Goal: Navigation & Orientation: Find specific page/section

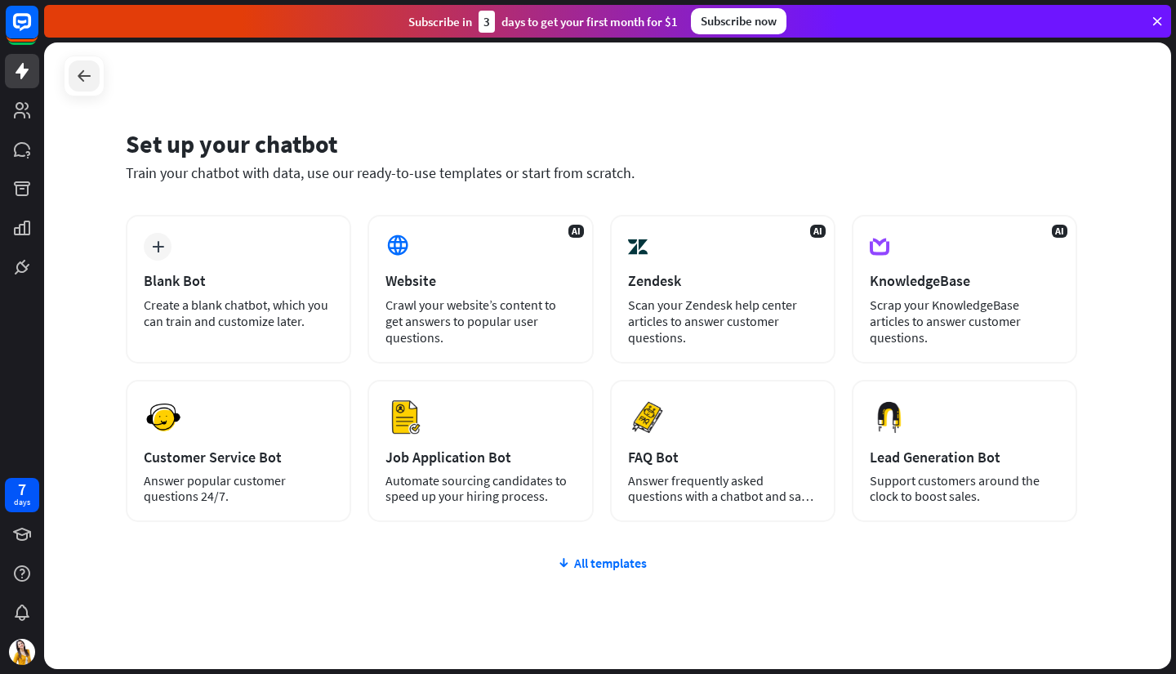
click at [72, 73] on div at bounding box center [84, 75] width 31 height 31
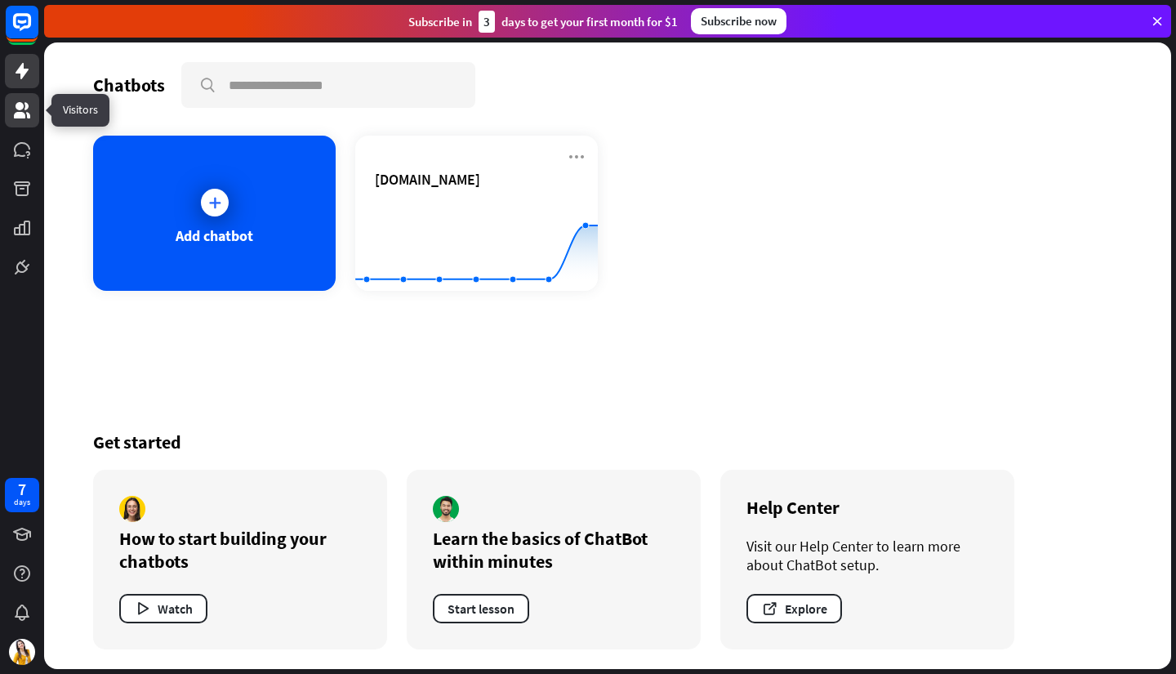
click at [20, 118] on icon at bounding box center [22, 110] width 16 height 16
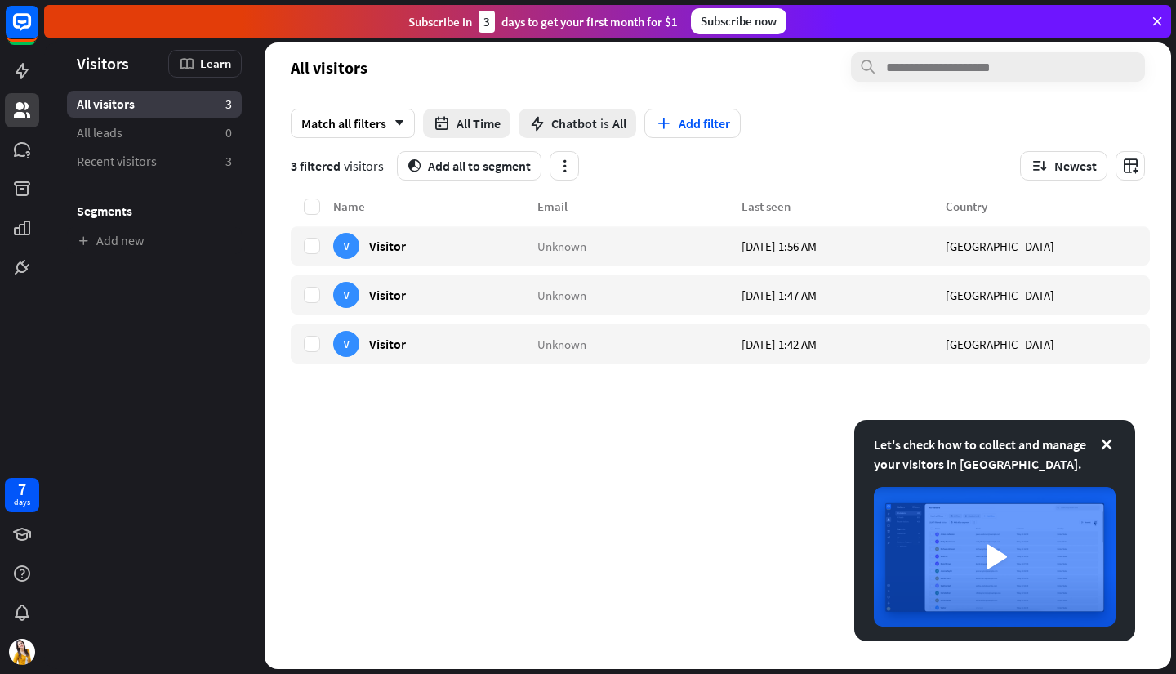
click at [109, 106] on span "All visitors" at bounding box center [106, 104] width 58 height 17
click at [109, 136] on span "All leads" at bounding box center [100, 132] width 46 height 17
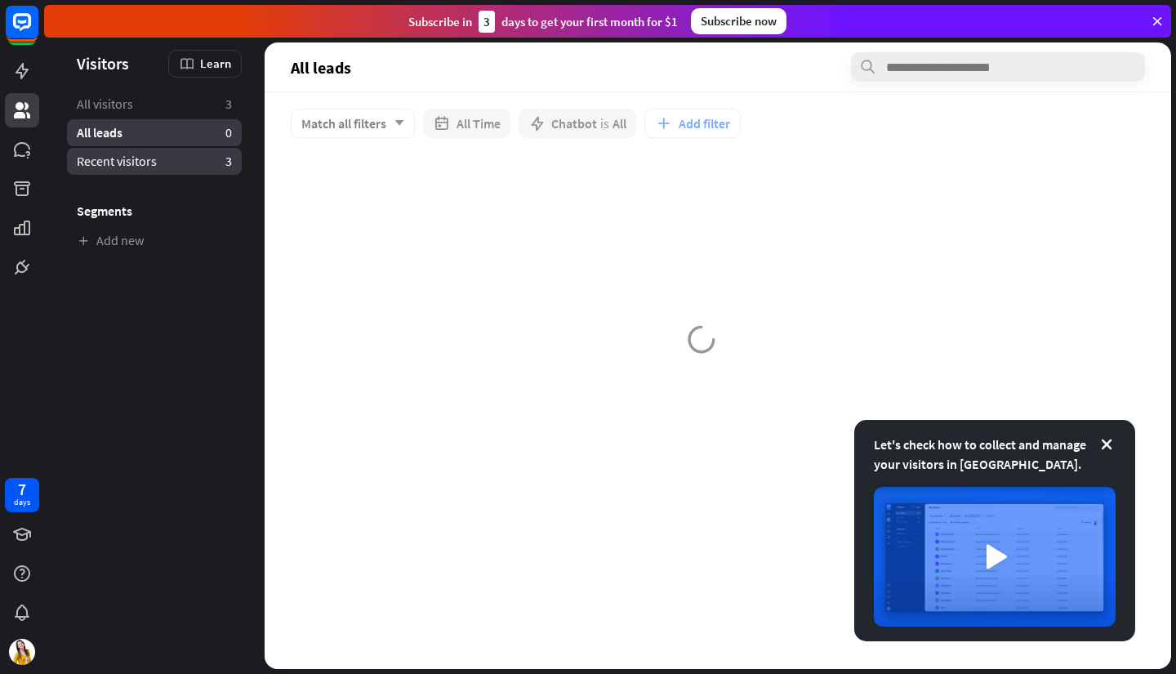
click at [113, 166] on span "Recent visitors" at bounding box center [117, 161] width 80 height 17
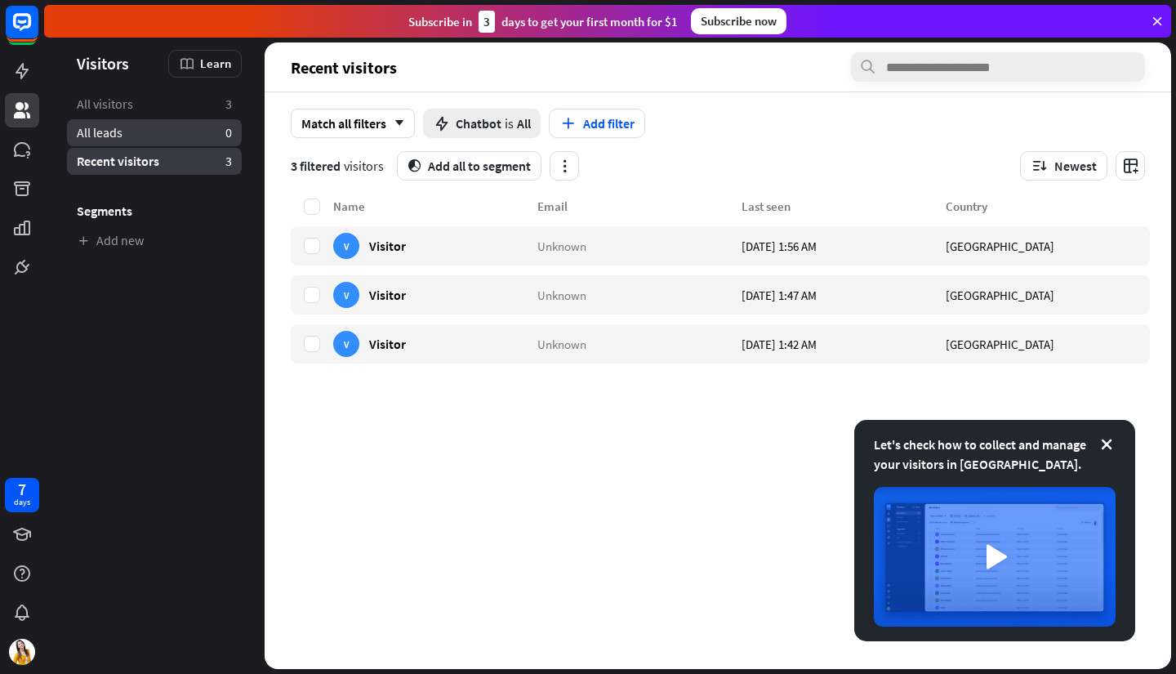
click at [100, 137] on span "All leads" at bounding box center [100, 132] width 46 height 17
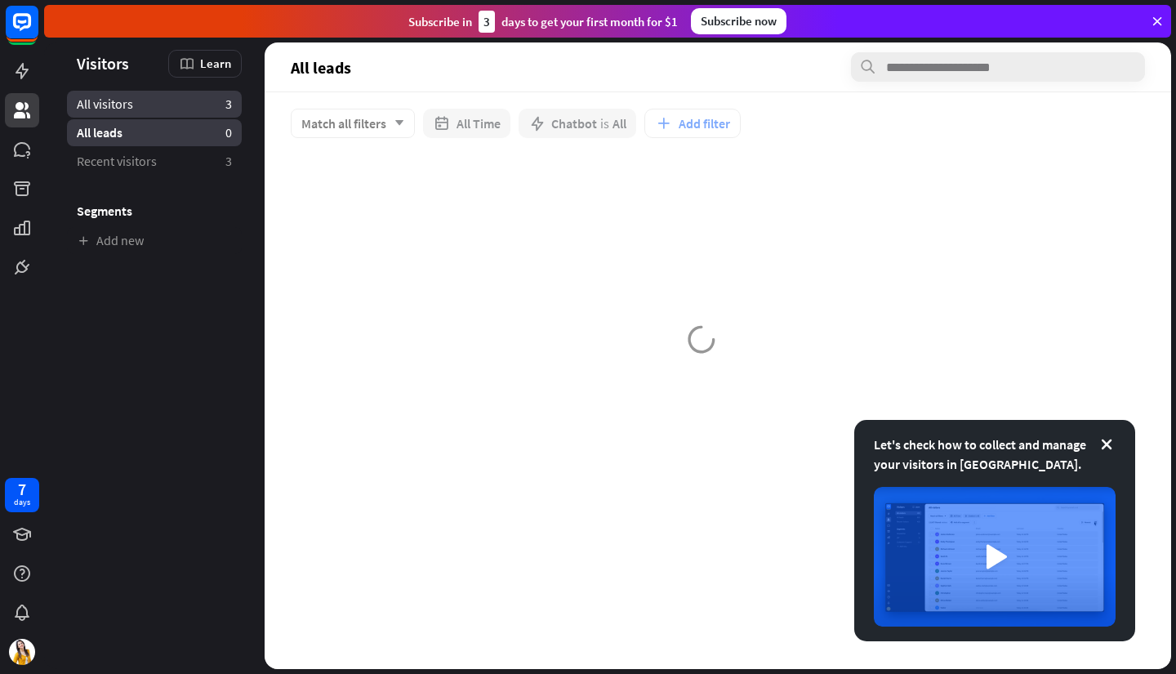
click at [109, 105] on span "All visitors" at bounding box center [105, 104] width 56 height 17
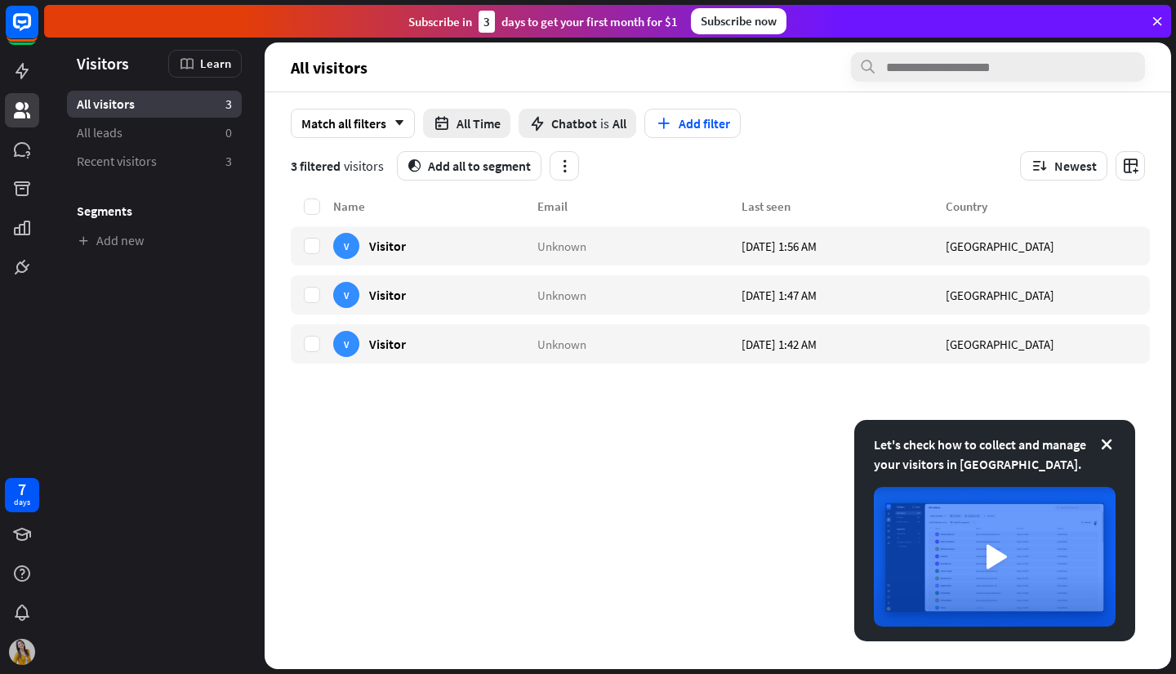
click at [32, 651] on img at bounding box center [22, 652] width 26 height 26
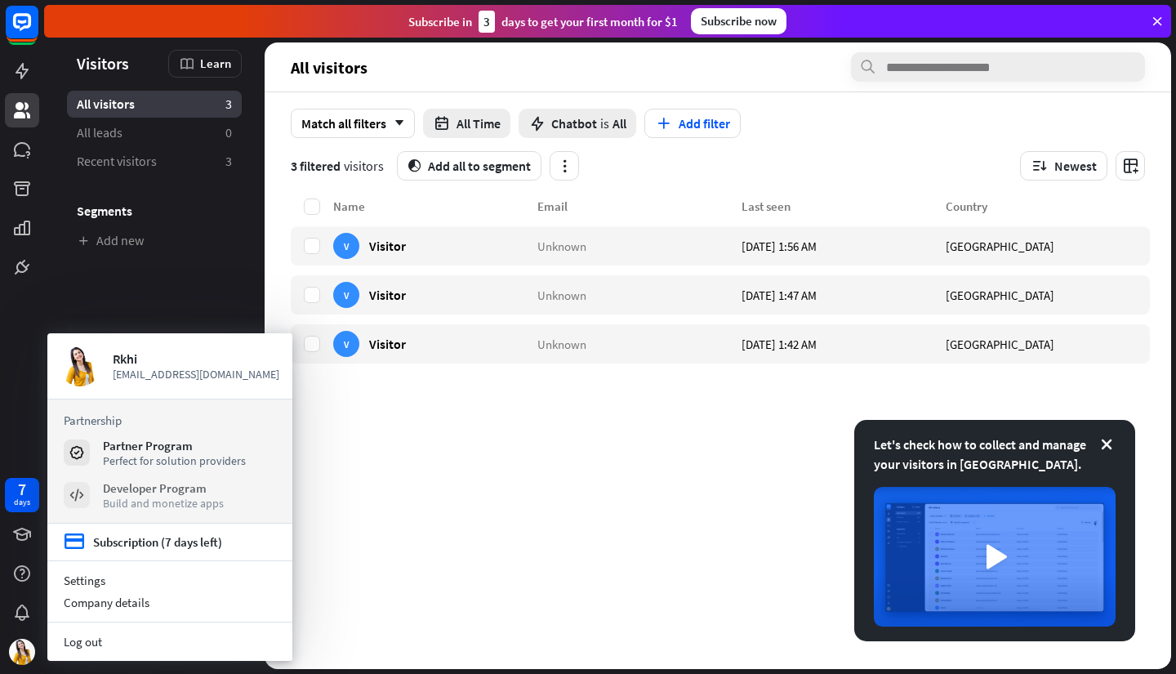
click at [135, 482] on div "Developer Program" at bounding box center [163, 488] width 121 height 16
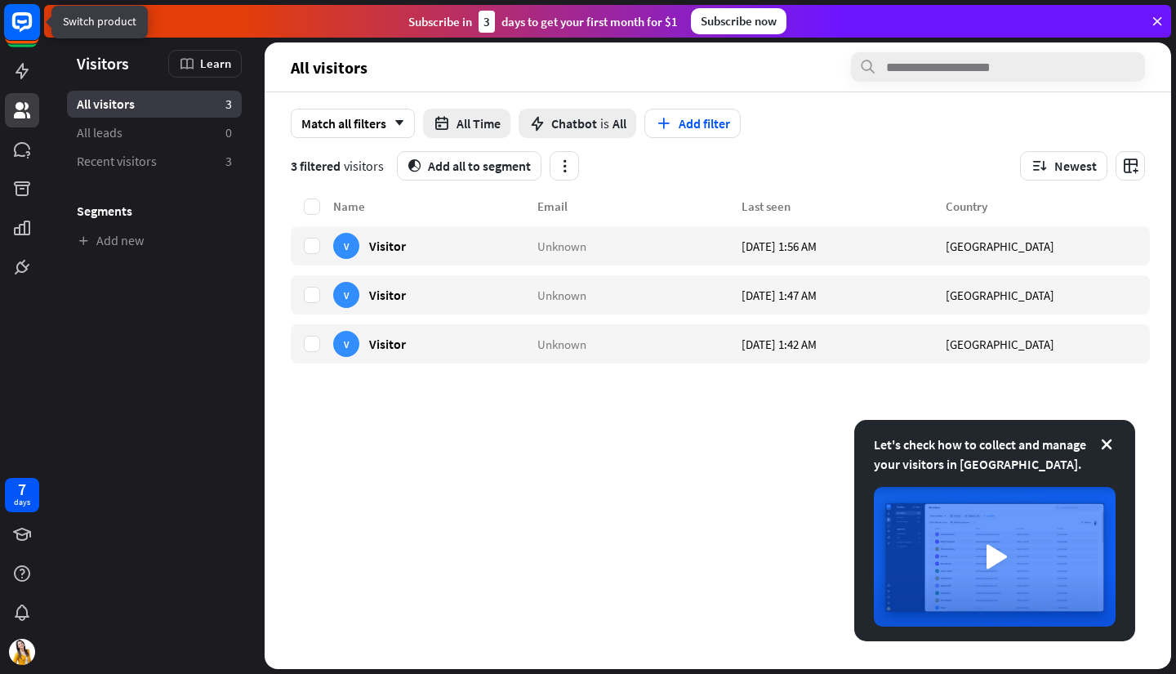
click at [24, 29] on icon at bounding box center [22, 22] width 20 height 20
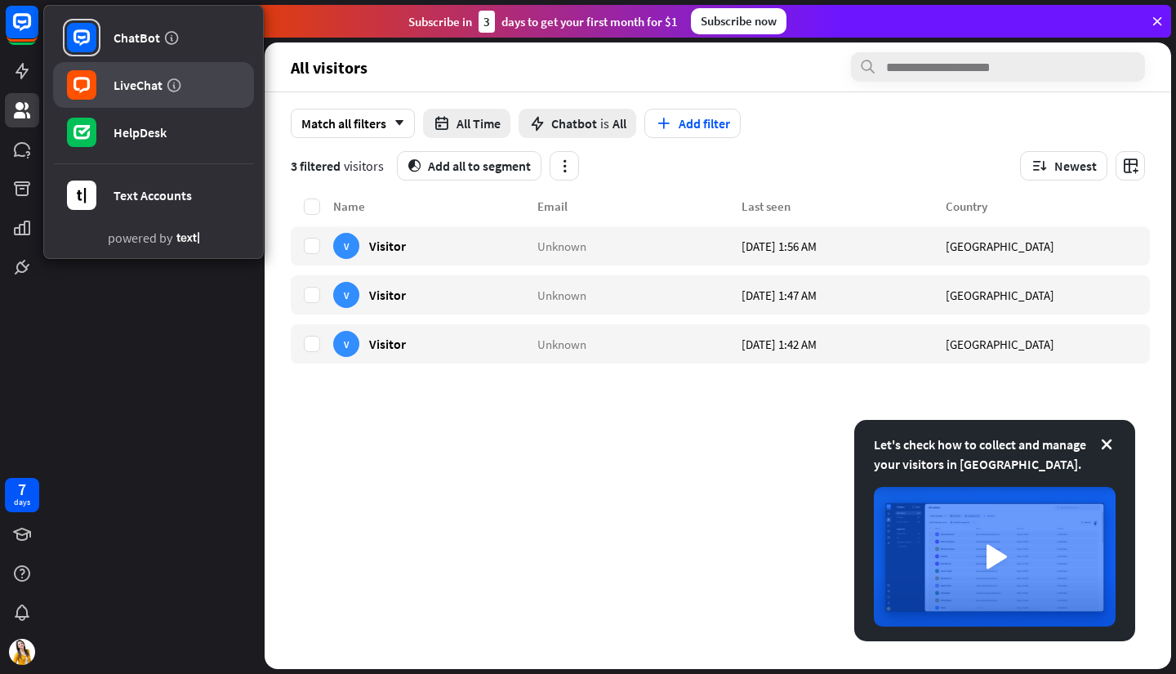
click at [99, 82] on div at bounding box center [82, 85] width 38 height 38
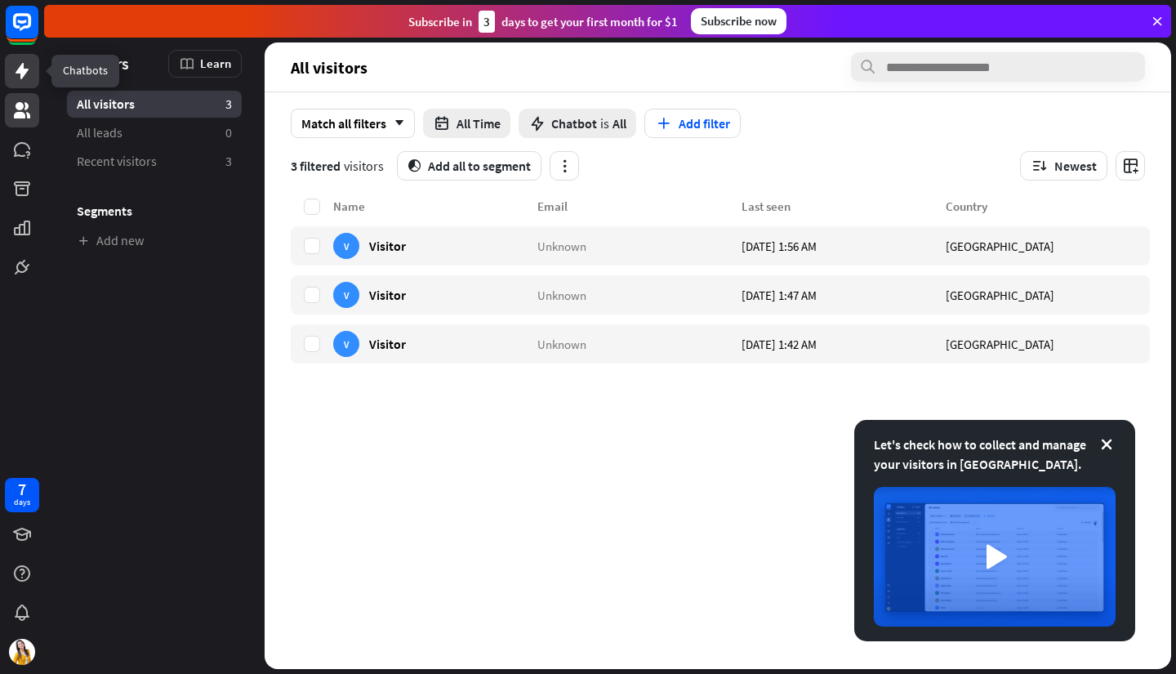
click at [20, 78] on icon at bounding box center [22, 71] width 20 height 20
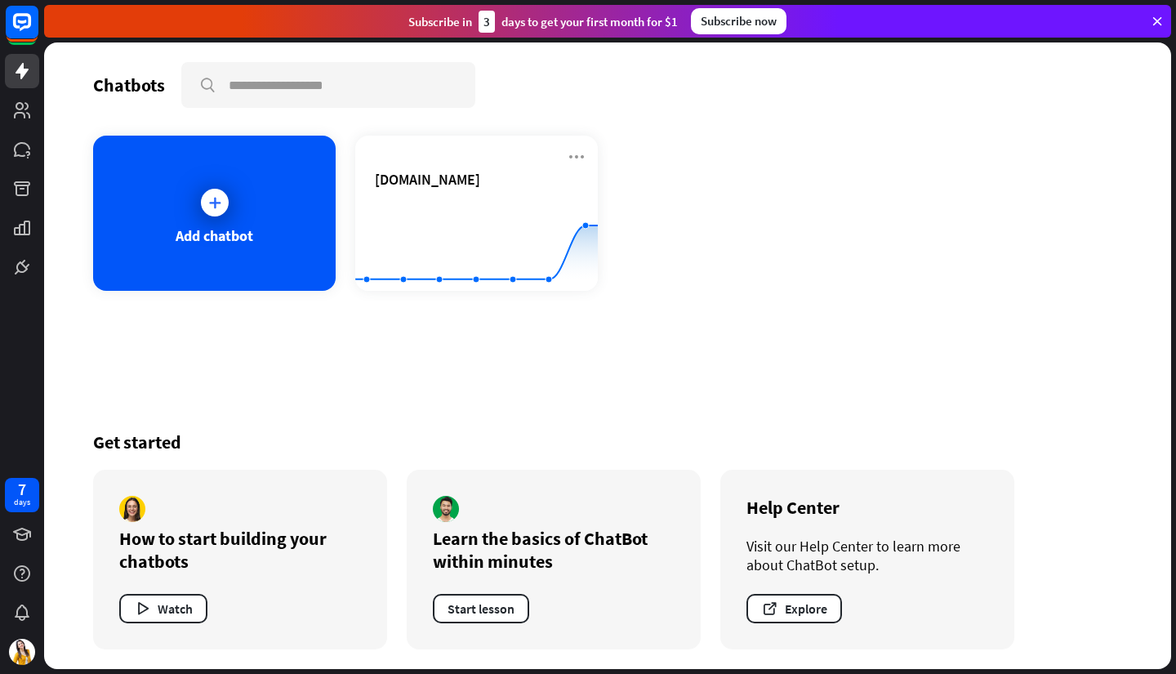
click at [1154, 20] on icon at bounding box center [1157, 21] width 15 height 15
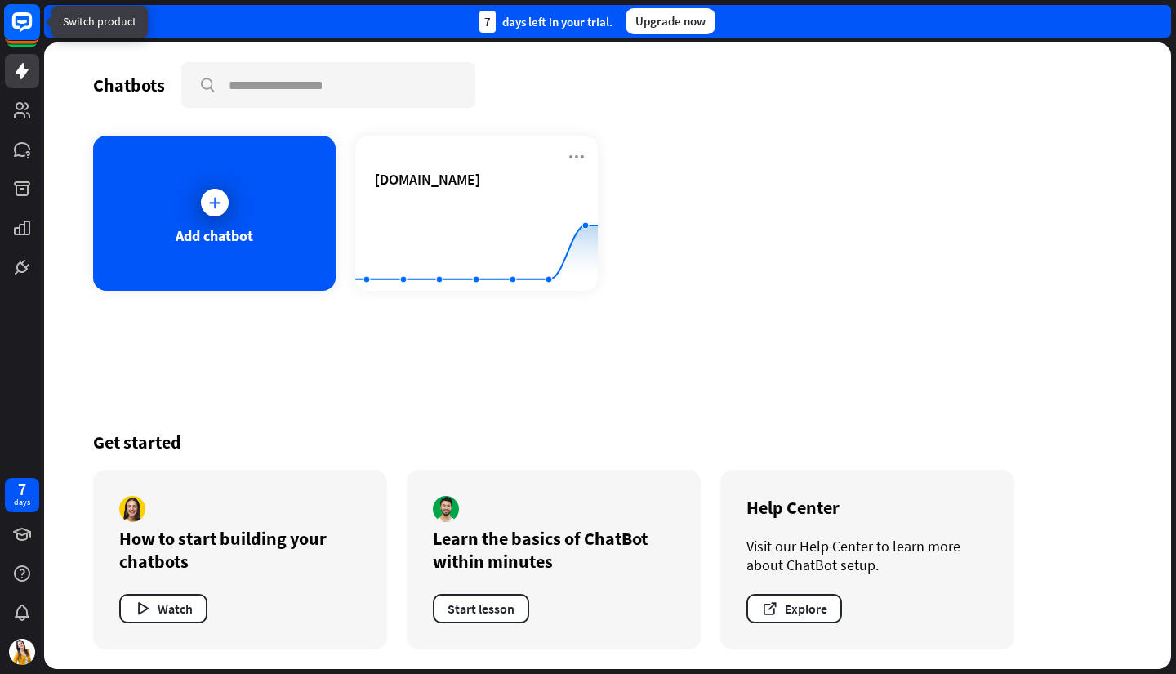
click at [19, 27] on icon at bounding box center [22, 22] width 20 height 20
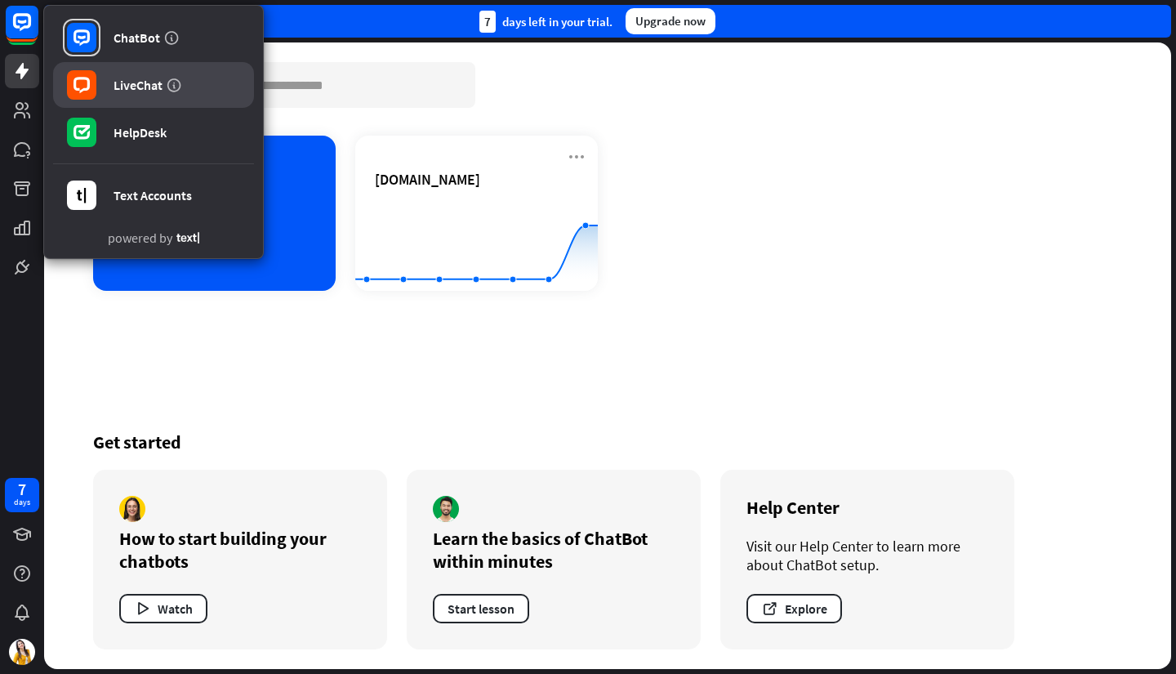
click at [136, 96] on link "LiveChat" at bounding box center [153, 85] width 201 height 46
